Goal: Information Seeking & Learning: Check status

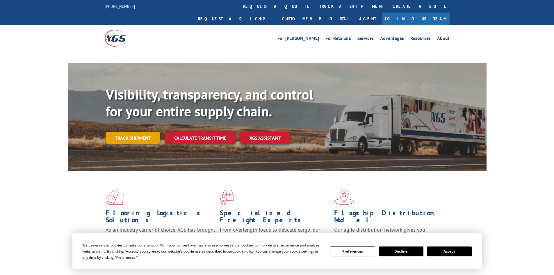
click at [137, 132] on link "Track shipment" at bounding box center [133, 138] width 55 height 12
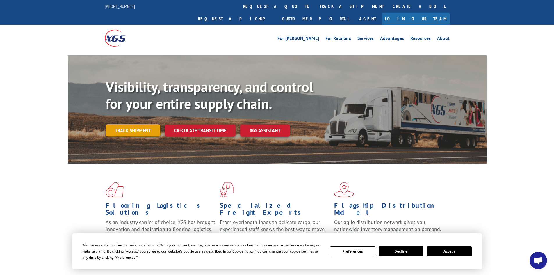
click at [134, 124] on link "Track shipment" at bounding box center [133, 130] width 55 height 12
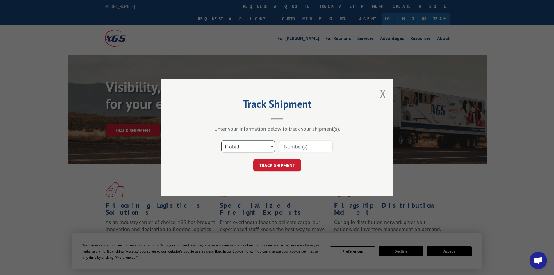
click at [254, 149] on select "Select category... Probill BOL PO" at bounding box center [247, 146] width 53 height 12
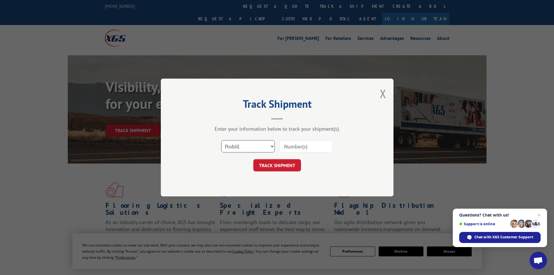
select select "bol"
click at [221, 140] on select "Select category... Probill BOL PO" at bounding box center [247, 146] width 53 height 12
paste input "5523976"
type input "5523976"
click at [276, 162] on button "TRACK SHIPMENT" at bounding box center [277, 165] width 48 height 12
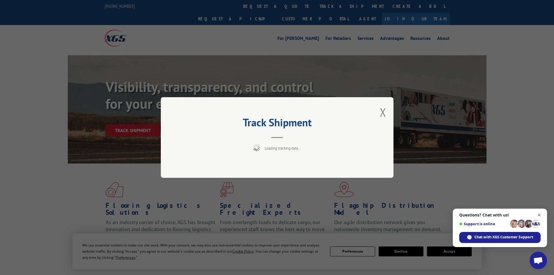
click at [539, 215] on span "Close chat" at bounding box center [538, 214] width 7 height 7
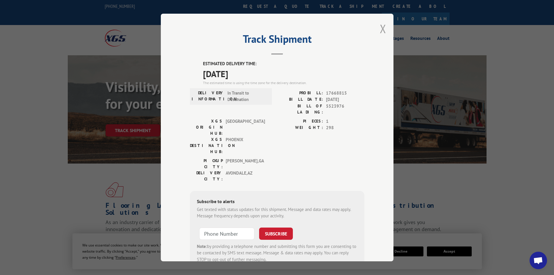
click at [380, 29] on button "Close modal" at bounding box center [383, 28] width 6 height 15
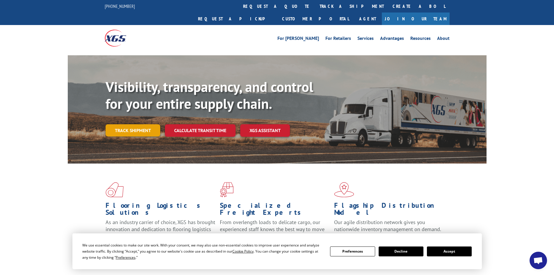
click at [124, 124] on link "Track shipment" at bounding box center [133, 130] width 55 height 12
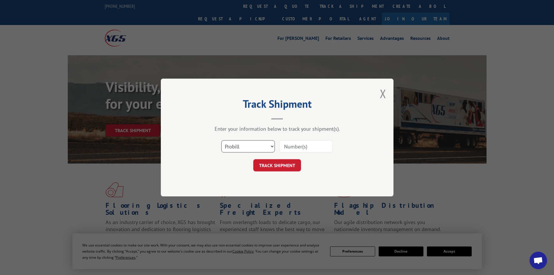
click at [246, 146] on select "Select category... Probill BOL PO" at bounding box center [247, 146] width 53 height 12
select select "bol"
click at [221, 140] on select "Select category... Probill BOL PO" at bounding box center [247, 146] width 53 height 12
paste input "7035553"
type input "7035553"
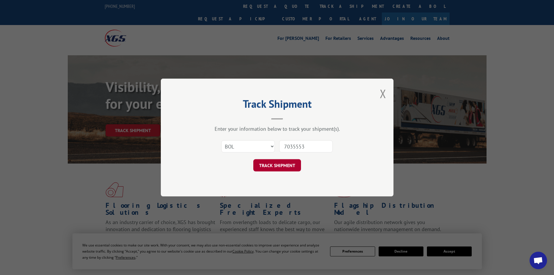
click at [277, 169] on button "TRACK SHIPMENT" at bounding box center [277, 165] width 48 height 12
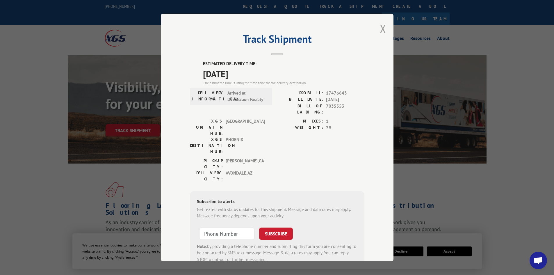
click at [380, 33] on button "Close modal" at bounding box center [383, 28] width 6 height 15
